Goal: Information Seeking & Learning: Learn about a topic

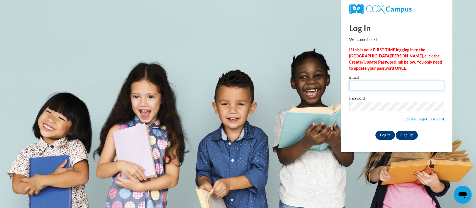
type input "ailstock.bethany.s@muscogee.k12.ga.us"
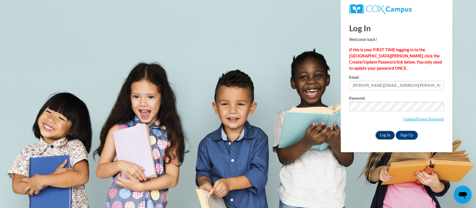
click at [384, 139] on input "Log In" at bounding box center [385, 135] width 20 height 9
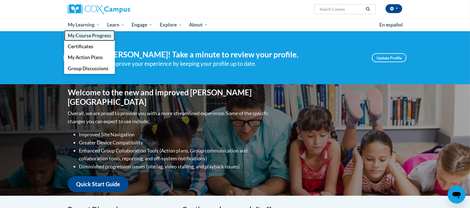
click at [83, 34] on span "My Course Progress" at bounding box center [89, 36] width 43 height 6
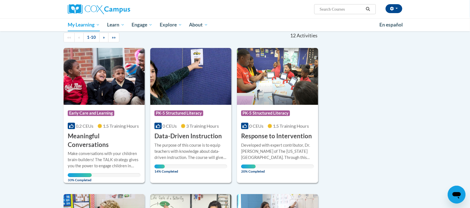
scroll to position [58, 0]
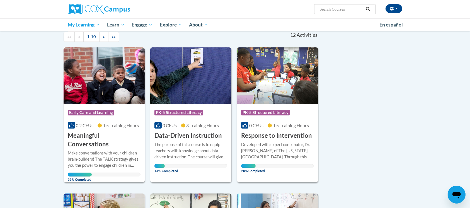
click at [70, 51] on img at bounding box center [104, 75] width 81 height 57
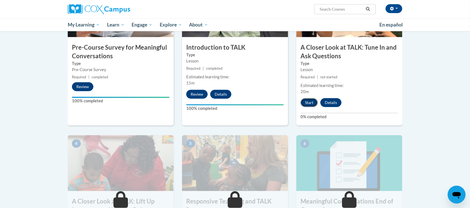
click at [308, 102] on button "Start" at bounding box center [309, 102] width 17 height 9
